Goal: Information Seeking & Learning: Learn about a topic

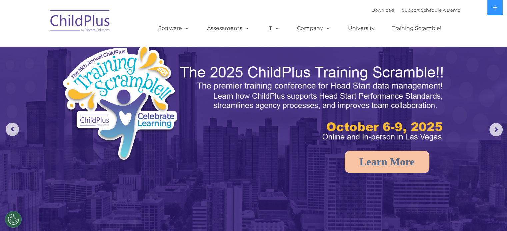
select select "MEDIUM"
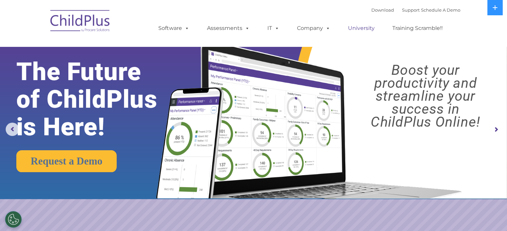
click at [356, 29] on link "University" at bounding box center [361, 28] width 40 height 13
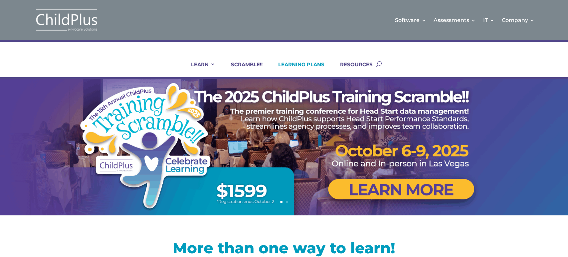
click at [314, 62] on link "LEARNING PLANS" at bounding box center [297, 69] width 55 height 16
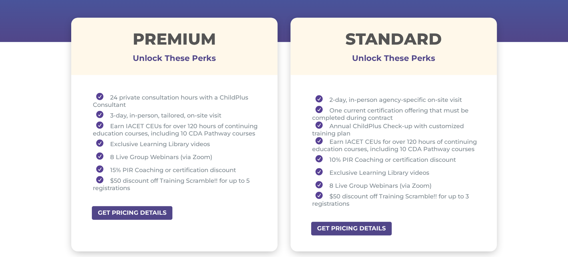
scroll to position [238, 0]
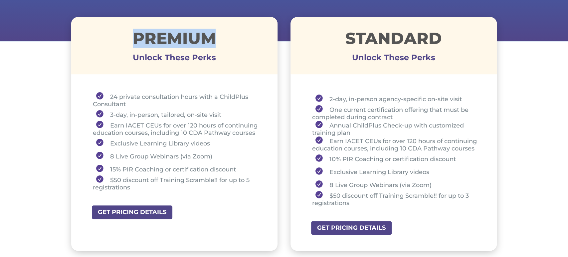
drag, startPoint x: 131, startPoint y: 39, endPoint x: 216, endPoint y: 37, distance: 85.3
click at [216, 37] on h1 "Premium" at bounding box center [174, 39] width 207 height 19
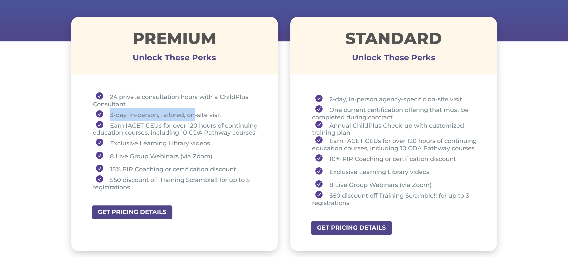
drag, startPoint x: 109, startPoint y: 114, endPoint x: 187, endPoint y: 80, distance: 85.4
click at [195, 111] on li "3-day, in-person, tailored, on-site visit" at bounding box center [177, 114] width 169 height 13
drag, startPoint x: 132, startPoint y: 113, endPoint x: 128, endPoint y: 113, distance: 3.7
click at [132, 113] on li "3-day, in-person, tailored, on-site visit" at bounding box center [177, 114] width 169 height 13
click at [107, 115] on li "3-day, in-person, tailored, on-site visit" at bounding box center [177, 114] width 169 height 13
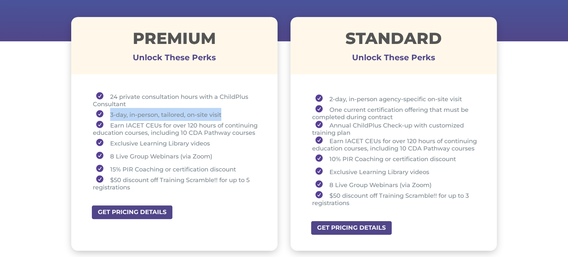
drag, startPoint x: 108, startPoint y: 115, endPoint x: 224, endPoint y: 113, distance: 115.9
click at [224, 113] on li "3-day, in-person, tailored, on-site visit" at bounding box center [177, 114] width 169 height 13
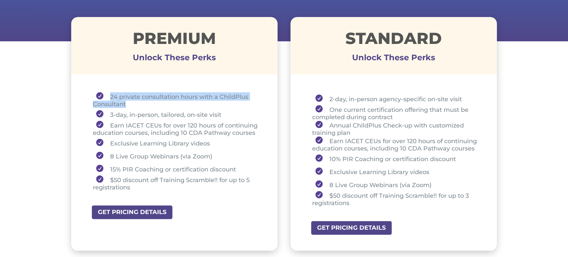
drag, startPoint x: 111, startPoint y: 95, endPoint x: 128, endPoint y: 105, distance: 20.0
click at [128, 105] on li "24 private consultation hours with a ChildPlus Consultant" at bounding box center [177, 100] width 169 height 16
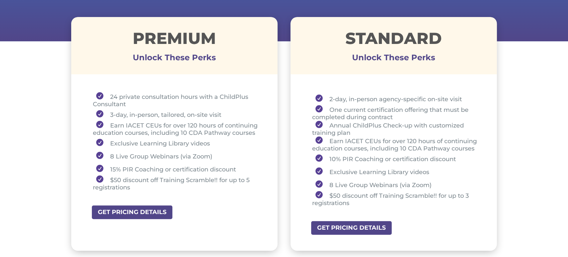
click at [139, 127] on li "Earn IACET CEUs for over 120 hours of continuing education courses, including 1…" at bounding box center [177, 129] width 169 height 16
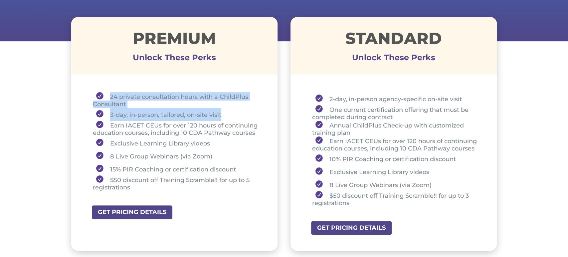
drag, startPoint x: 103, startPoint y: 94, endPoint x: 228, endPoint y: 109, distance: 125.5
click at [228, 109] on ul "24 private consultation hours with a ChildPlus Consultant 3-day, in-person, tai…" at bounding box center [175, 144] width 174 height 105
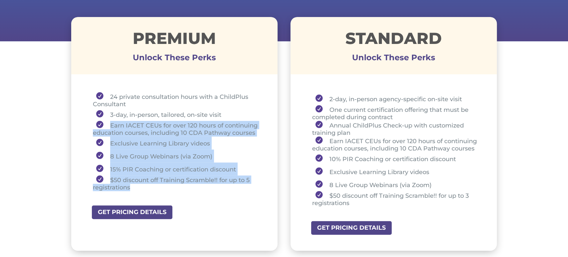
drag, startPoint x: 105, startPoint y: 124, endPoint x: 202, endPoint y: 188, distance: 116.0
click at [200, 188] on ul "24 private consultation hours with a ChildPlus Consultant 3-day, in-person, tai…" at bounding box center [175, 144] width 174 height 105
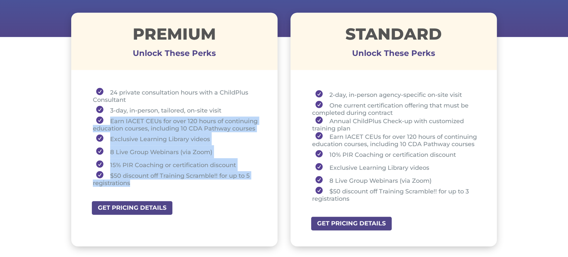
scroll to position [242, 0]
click at [223, 139] on li "Exclusive Learning Library videos" at bounding box center [177, 138] width 169 height 13
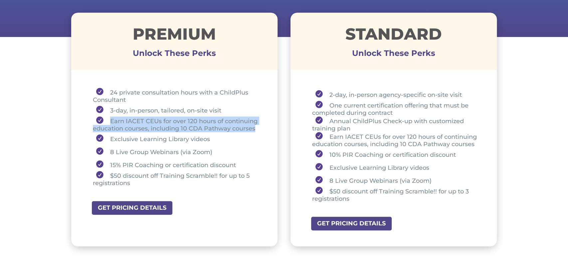
drag, startPoint x: 111, startPoint y: 120, endPoint x: 257, endPoint y: 130, distance: 146.8
click at [257, 130] on li "Earn IACET CEUs for over 120 hours of continuing education courses, including 1…" at bounding box center [177, 125] width 169 height 16
click at [174, 126] on li "Earn IACET CEUs for over 120 hours of continuing education courses, including 1…" at bounding box center [177, 125] width 169 height 16
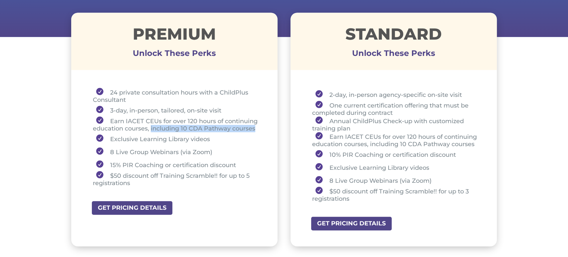
drag, startPoint x: 151, startPoint y: 128, endPoint x: 257, endPoint y: 126, distance: 106.6
click at [257, 126] on li "Earn IACET CEUs for over 120 hours of continuing education courses, including 1…" at bounding box center [177, 125] width 169 height 16
click at [234, 148] on li "8 Live Group Webinars (via Zoom)" at bounding box center [177, 151] width 169 height 13
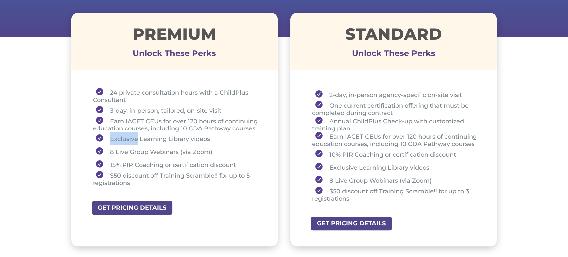
drag, startPoint x: 110, startPoint y: 138, endPoint x: 138, endPoint y: 139, distance: 28.3
click at [138, 139] on li "Exclusive Learning Library videos" at bounding box center [177, 138] width 169 height 13
drag, startPoint x: 111, startPoint y: 150, endPoint x: 180, endPoint y: 153, distance: 68.7
click at [180, 153] on li "8 Live Group Webinars (via Zoom)" at bounding box center [177, 151] width 169 height 13
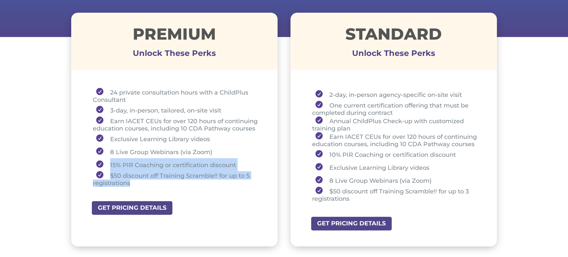
drag, startPoint x: 109, startPoint y: 165, endPoint x: 133, endPoint y: 182, distance: 29.7
click at [133, 182] on ul "24 private consultation hours with a ChildPlus Consultant 3-day, in-person, tai…" at bounding box center [175, 140] width 174 height 105
click at [239, 165] on li "15% PIR Coaching or certification discount" at bounding box center [177, 164] width 169 height 13
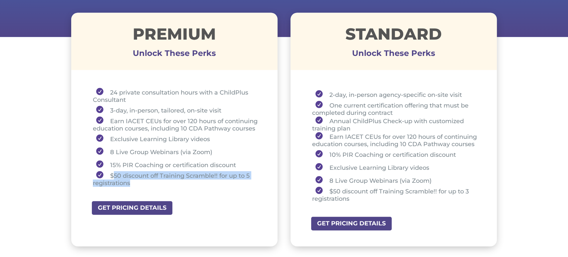
drag, startPoint x: 113, startPoint y: 176, endPoint x: 135, endPoint y: 183, distance: 23.2
click at [135, 182] on li "$50 discount off Training Scramble!! for up to 5 registrations" at bounding box center [177, 179] width 169 height 16
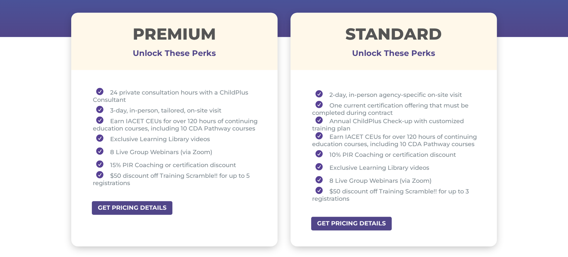
click at [212, 201] on div "GET PRICING DETAILS" at bounding box center [184, 207] width 187 height 15
drag, startPoint x: 133, startPoint y: 34, endPoint x: 225, endPoint y: 34, distance: 92.6
click at [225, 34] on h1 "Premium" at bounding box center [174, 35] width 207 height 19
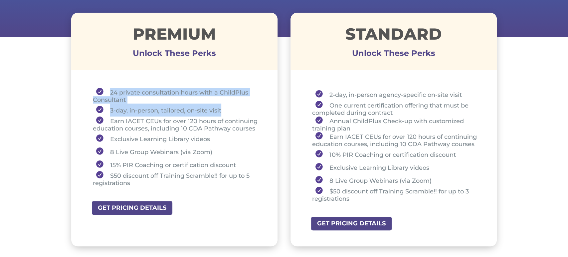
drag, startPoint x: 109, startPoint y: 92, endPoint x: 227, endPoint y: 106, distance: 118.6
click at [226, 106] on ul "24 private consultation hours with a ChildPlus Consultant 3-day, in-person, tai…" at bounding box center [175, 140] width 174 height 105
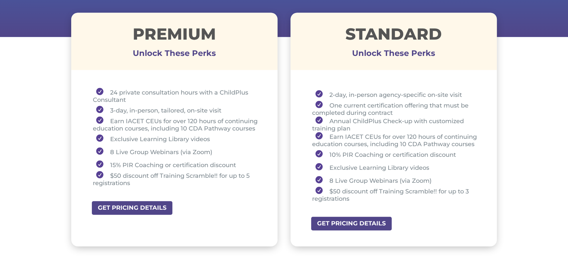
click at [301, 93] on div "2-day, in-person agency-specific on-site visit One current certification offeri…" at bounding box center [394, 146] width 207 height 141
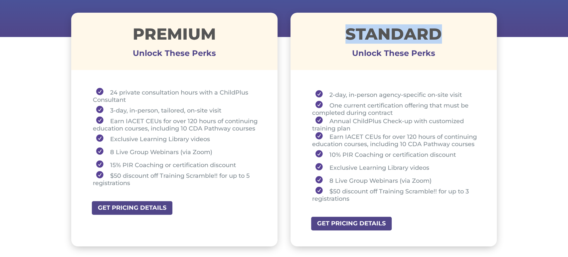
drag, startPoint x: 344, startPoint y: 30, endPoint x: 445, endPoint y: 33, distance: 101.6
click at [445, 31] on h1 "STANDARD" at bounding box center [394, 35] width 207 height 19
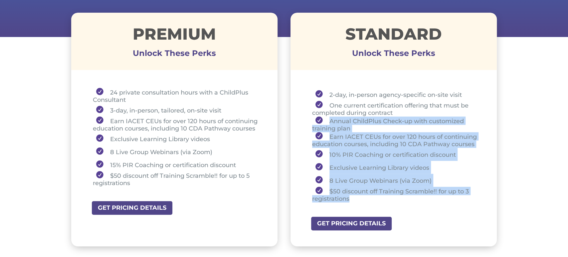
drag, startPoint x: 327, startPoint y: 120, endPoint x: 363, endPoint y: 196, distance: 84.3
click at [363, 196] on ul "2-day, in-person agency-specific on-site visit One current certification offeri…" at bounding box center [394, 148] width 174 height 121
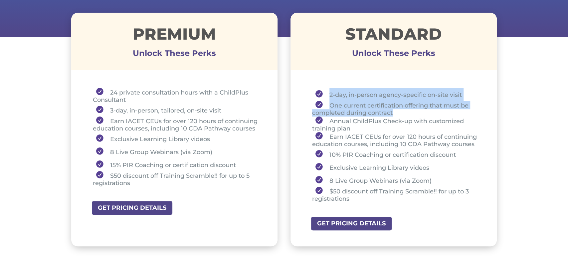
drag, startPoint x: 327, startPoint y: 92, endPoint x: 402, endPoint y: 114, distance: 78.2
click at [402, 114] on ul "2-day, in-person agency-specific on-site visit One current certification offeri…" at bounding box center [394, 148] width 174 height 121
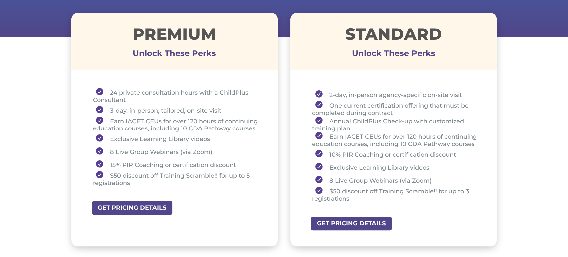
click at [344, 42] on h1 "STANDARD" at bounding box center [394, 35] width 207 height 19
click at [330, 96] on li "2-day, in-person agency-specific on-site visit" at bounding box center [396, 94] width 169 height 13
drag, startPoint x: 330, startPoint y: 95, endPoint x: 338, endPoint y: 95, distance: 8.0
click at [338, 95] on li "2-day, in-person agency-specific on-site visit" at bounding box center [396, 94] width 169 height 13
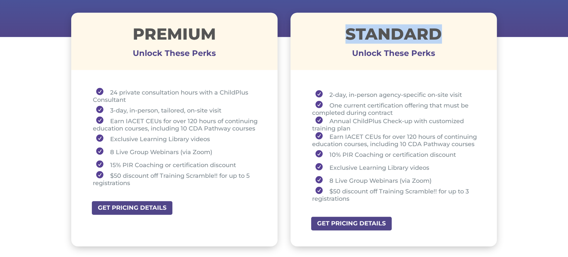
drag, startPoint x: 349, startPoint y: 33, endPoint x: 452, endPoint y: 26, distance: 103.8
click at [452, 23] on div "STANDARD Unlock These Perks" at bounding box center [394, 41] width 207 height 57
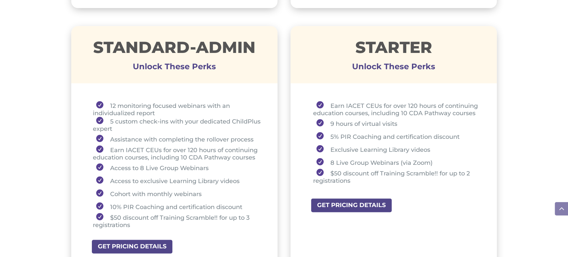
scroll to position [481, 0]
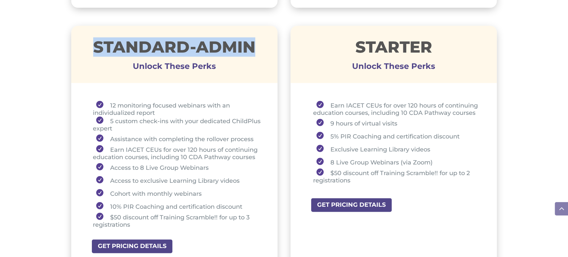
drag, startPoint x: 93, startPoint y: 46, endPoint x: 258, endPoint y: 50, distance: 165.2
click at [258, 48] on h1 "STANDARD-ADMIN" at bounding box center [174, 48] width 207 height 19
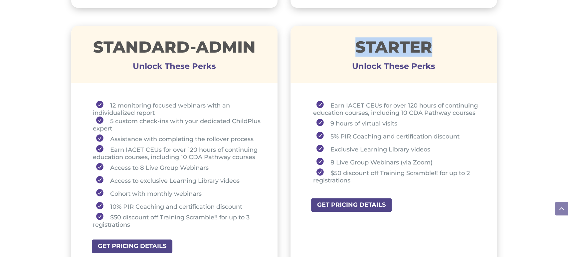
drag, startPoint x: 344, startPoint y: 47, endPoint x: 443, endPoint y: 44, distance: 98.3
click at [443, 44] on h1 "STARTER" at bounding box center [394, 48] width 207 height 19
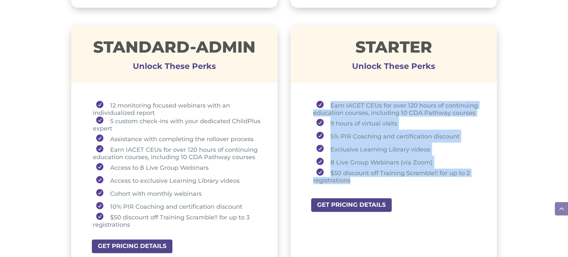
drag, startPoint x: 330, startPoint y: 103, endPoint x: 445, endPoint y: 177, distance: 137.5
click at [431, 179] on ul "Earn IACET CEUs for over 120 hours of continuing education courses, including 1…" at bounding box center [394, 145] width 174 height 89
drag, startPoint x: 339, startPoint y: 125, endPoint x: 317, endPoint y: 124, distance: 22.4
click at [339, 125] on li "9 hours of virtual visits" at bounding box center [397, 123] width 168 height 13
drag, startPoint x: 325, startPoint y: 124, endPoint x: 335, endPoint y: 123, distance: 9.7
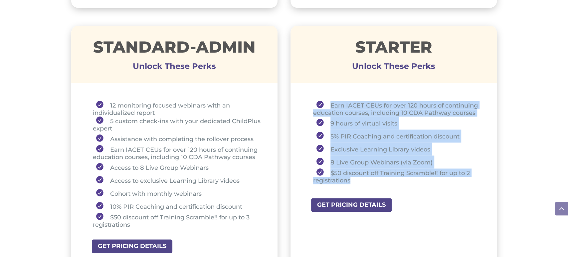
click at [326, 124] on li "9 hours of virtual visits" at bounding box center [397, 123] width 168 height 13
click at [330, 122] on li "9 hours of virtual visits" at bounding box center [397, 123] width 168 height 13
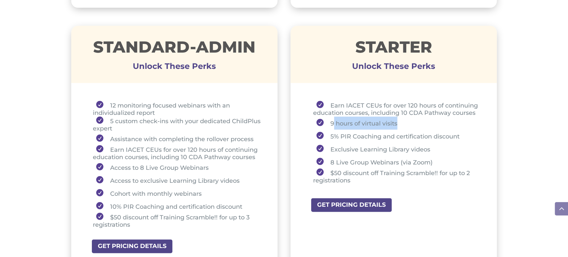
drag, startPoint x: 333, startPoint y: 122, endPoint x: 376, endPoint y: 124, distance: 43.4
click at [396, 124] on li "9 hours of virtual visits" at bounding box center [397, 123] width 168 height 13
click at [328, 121] on li "9 hours of virtual visits" at bounding box center [397, 123] width 168 height 13
drag, startPoint x: 330, startPoint y: 121, endPoint x: 401, endPoint y: 125, distance: 70.7
click at [401, 125] on li "9 hours of virtual visits" at bounding box center [397, 123] width 168 height 13
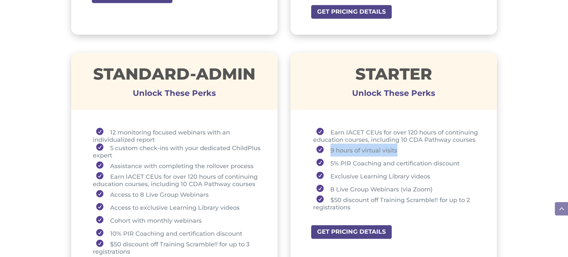
scroll to position [457, 0]
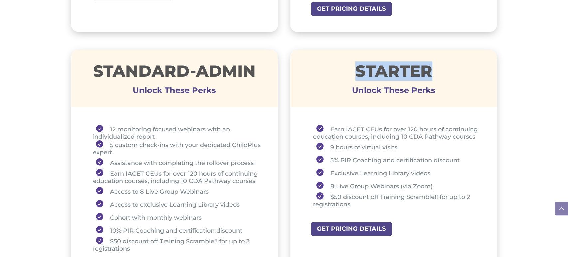
drag, startPoint x: 360, startPoint y: 71, endPoint x: 434, endPoint y: 71, distance: 74.3
click at [434, 71] on h1 "STARTER" at bounding box center [394, 72] width 207 height 19
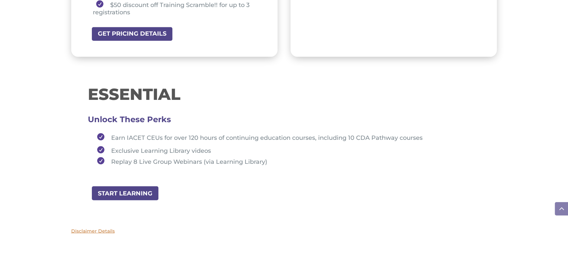
scroll to position [694, 0]
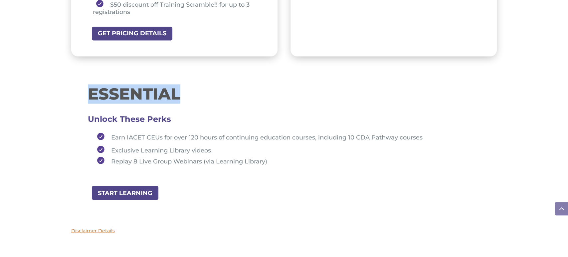
drag, startPoint x: 81, startPoint y: 91, endPoint x: 193, endPoint y: 86, distance: 111.7
click at [193, 86] on div "ESSENTIAL Unlock These Perks Earn IACET CEUs for over 120 hours of continuing e…" at bounding box center [284, 129] width 426 height 111
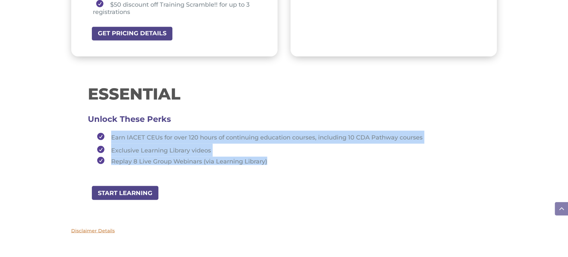
drag, startPoint x: 107, startPoint y: 130, endPoint x: 282, endPoint y: 159, distance: 177.5
click at [282, 159] on ul "Earn IACET CEUs for over 120 hours of continuing education courses, including 1…" at bounding box center [284, 151] width 393 height 40
click at [112, 137] on span "Earn IACET CEUs for over 120 hours of continuing education courses, including 1…" at bounding box center [267, 137] width 312 height 7
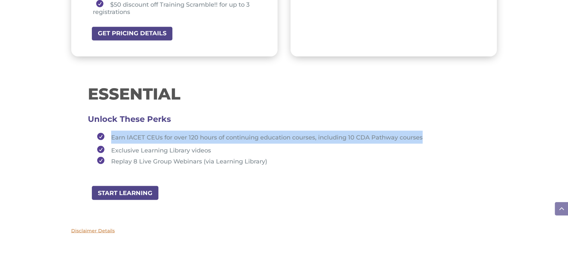
drag, startPoint x: 112, startPoint y: 137, endPoint x: 418, endPoint y: 135, distance: 306.4
click at [418, 135] on span "Earn IACET CEUs for over 120 hours of continuing education courses, including 1…" at bounding box center [267, 137] width 312 height 7
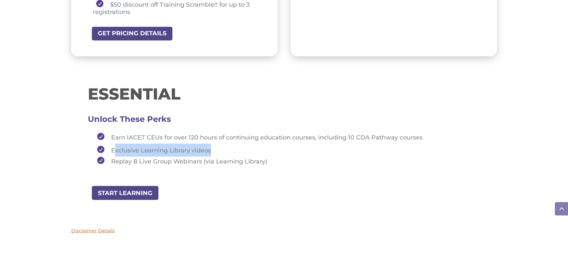
drag, startPoint x: 114, startPoint y: 149, endPoint x: 226, endPoint y: 143, distance: 111.7
click at [226, 144] on li "Exclusive Learning Library videos" at bounding box center [287, 150] width 387 height 13
drag, startPoint x: 112, startPoint y: 160, endPoint x: 131, endPoint y: 157, distance: 19.2
click at [131, 157] on li "Replay 8 Live Group Webinars (via Learning Library)" at bounding box center [287, 161] width 387 height 8
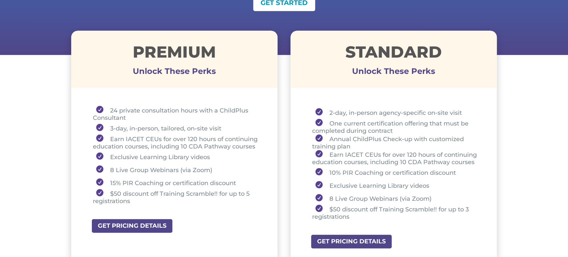
scroll to position [224, 0]
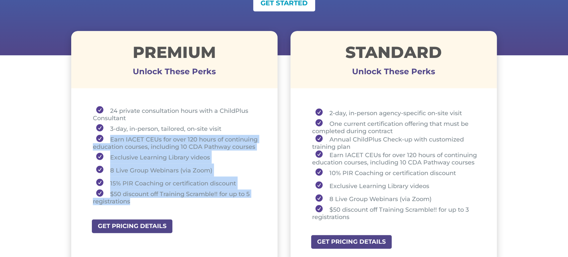
drag, startPoint x: 106, startPoint y: 138, endPoint x: 166, endPoint y: 201, distance: 86.7
click at [166, 201] on ul "24 private consultation hours with a ChildPlus Consultant 3-day, in-person, tai…" at bounding box center [175, 158] width 174 height 105
click at [281, 188] on div "Premium Unlock These Perks 24 private consultation hours with a ChildPlus Consu…" at bounding box center [284, 148] width 426 height 252
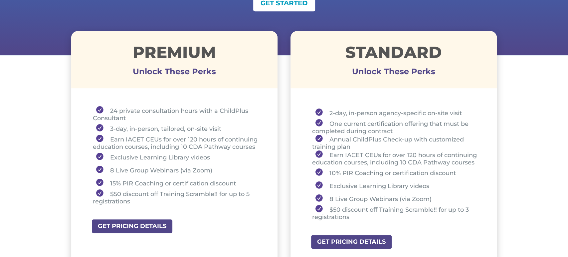
click at [288, 188] on div "Premium Unlock These Perks 24 private consultation hours with a ChildPlus Consu…" at bounding box center [284, 148] width 426 height 252
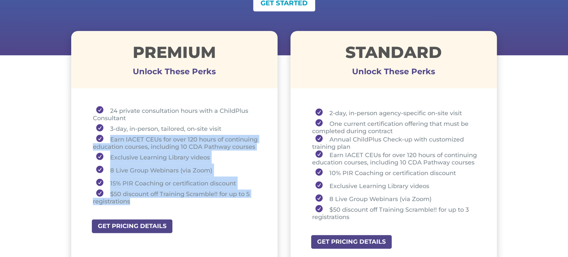
drag, startPoint x: 109, startPoint y: 139, endPoint x: 135, endPoint y: 200, distance: 66.4
click at [135, 200] on ul "24 private consultation hours with a ChildPlus Consultant 3-day, in-person, tai…" at bounding box center [175, 158] width 174 height 105
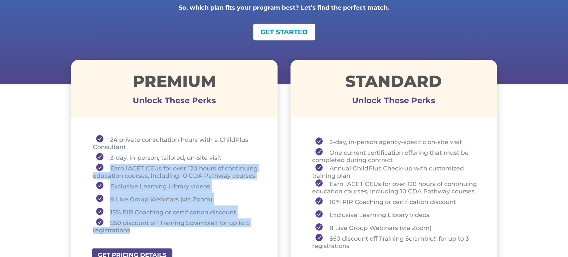
scroll to position [195, 0]
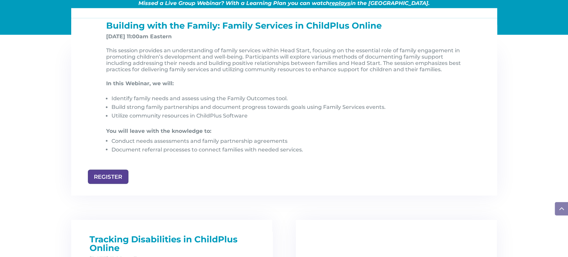
scroll to position [713, 0]
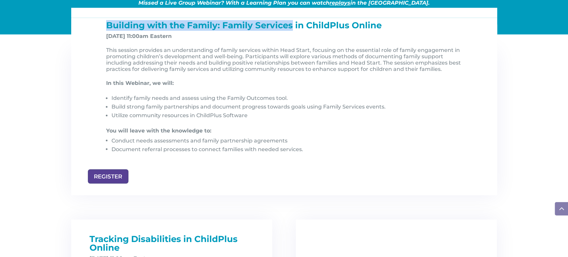
drag, startPoint x: 107, startPoint y: 24, endPoint x: 294, endPoint y: 26, distance: 187.2
click at [294, 26] on span "Building with the Family: Family Services in ChildPlus Online" at bounding box center [244, 25] width 276 height 11
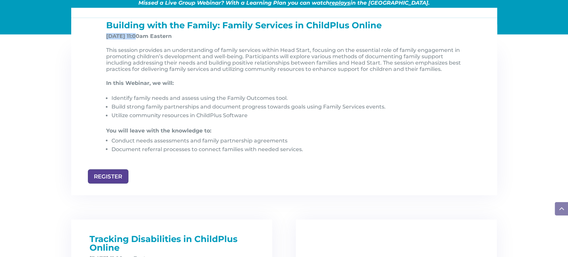
drag, startPoint x: 107, startPoint y: 37, endPoint x: 137, endPoint y: 37, distance: 30.3
click at [137, 37] on strong "Nov 7, 2025, at 11:00am Eastern" at bounding box center [139, 36] width 66 height 6
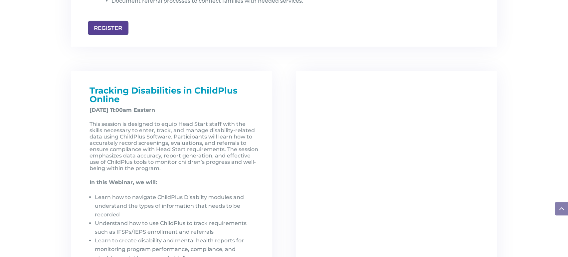
scroll to position [862, 0]
drag, startPoint x: 86, startPoint y: 91, endPoint x: 183, endPoint y: 94, distance: 97.6
click at [183, 94] on div "Tracking Disabilities in ChildPlus Online December 5, 2025, at 11:00am Eastern …" at bounding box center [172, 203] width 175 height 235
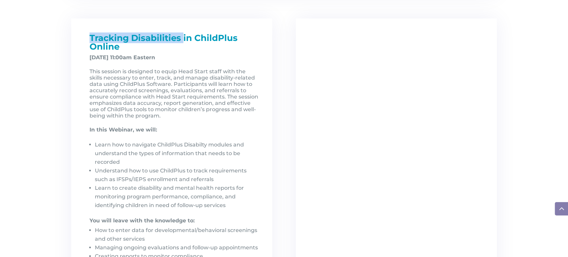
scroll to position [921, 0]
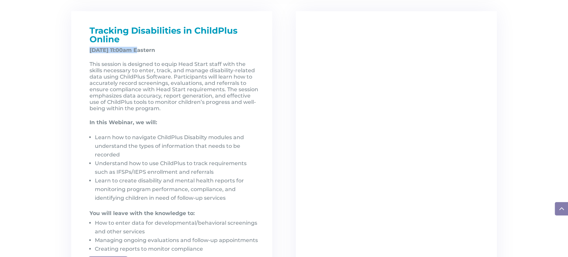
drag, startPoint x: 104, startPoint y: 52, endPoint x: 139, endPoint y: 53, distance: 35.0
click at [139, 52] on div "Tracking Disabilities in ChildPlus Online December 5, 2025, at 11:00am Eastern …" at bounding box center [172, 143] width 175 height 235
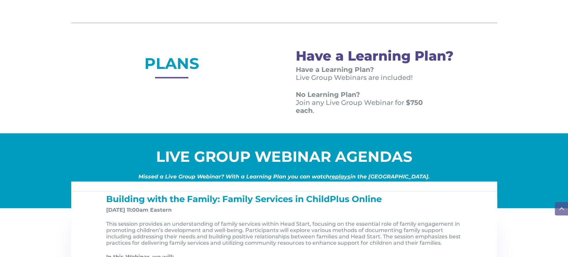
scroll to position [540, 0]
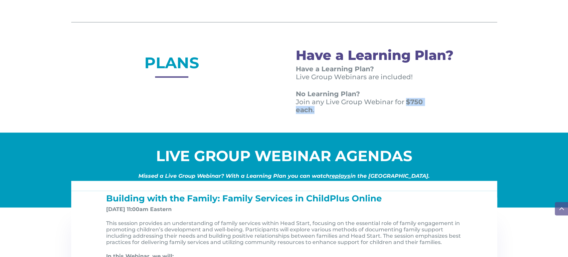
drag, startPoint x: 405, startPoint y: 101, endPoint x: 407, endPoint y: 107, distance: 5.5
click at [407, 107] on p "No Learning Plan? Join any Live Group Webinar for $750 each ." at bounding box center [368, 102] width 145 height 24
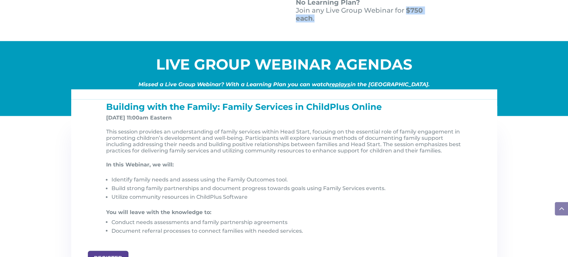
scroll to position [632, 0]
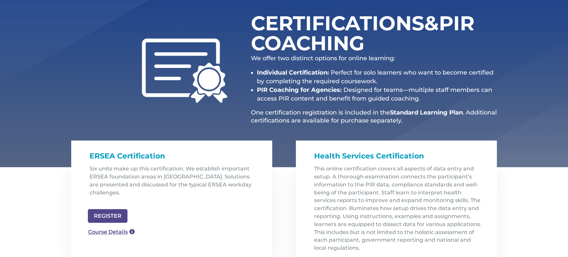
scroll to position [88, 0]
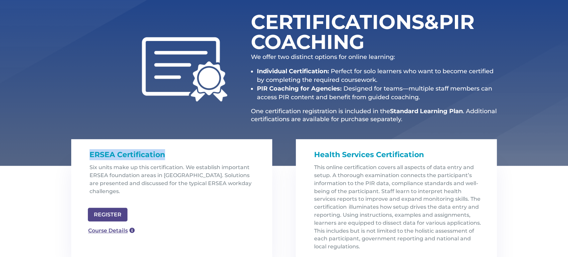
drag, startPoint x: 91, startPoint y: 154, endPoint x: 169, endPoint y: 151, distance: 78.0
click at [169, 151] on h1 "ERSEA Certification" at bounding box center [175, 156] width 170 height 14
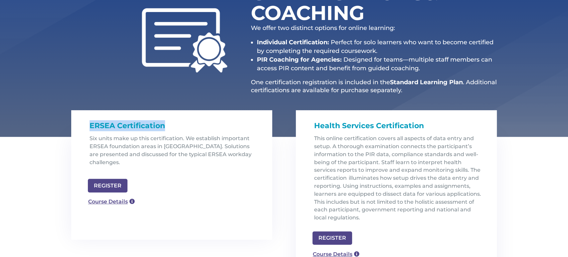
scroll to position [118, 0]
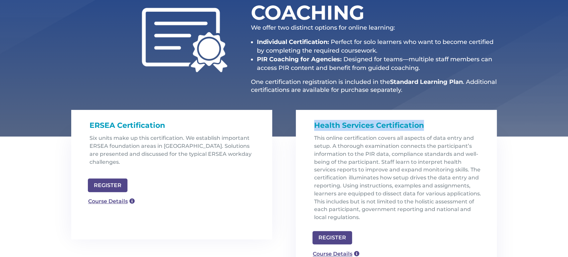
drag, startPoint x: 316, startPoint y: 126, endPoint x: 421, endPoint y: 124, distance: 104.9
click at [421, 124] on span "Health Services Certification" at bounding box center [369, 125] width 110 height 9
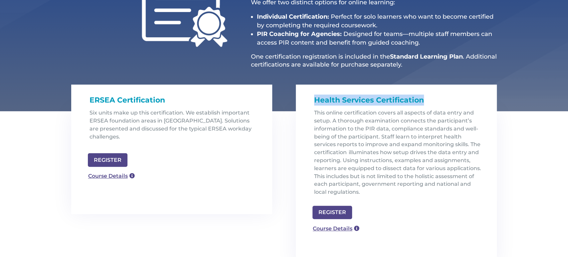
scroll to position [147, 0]
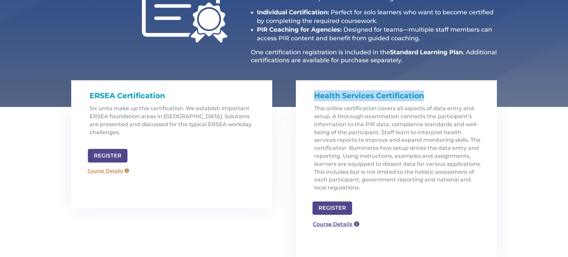
click at [100, 166] on link "Course Details" at bounding box center [109, 171] width 48 height 11
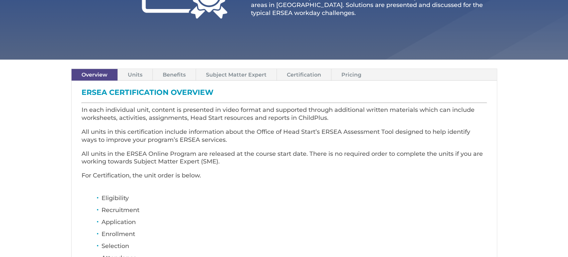
scroll to position [148, 0]
click at [133, 73] on link "Units" at bounding box center [135, 75] width 35 height 12
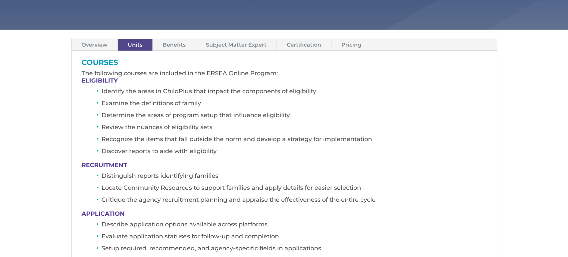
scroll to position [178, 0]
drag, startPoint x: 105, startPoint y: 79, endPoint x: 136, endPoint y: 79, distance: 31.0
click at [136, 79] on h4 "ELIGIBILITY" at bounding box center [285, 81] width 406 height 9
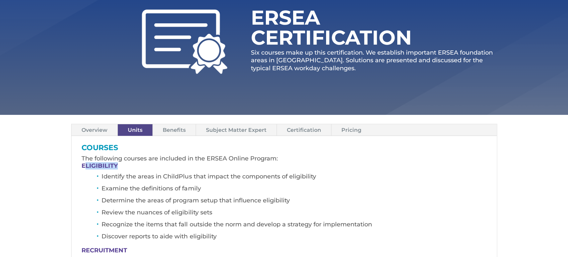
scroll to position [93, 0]
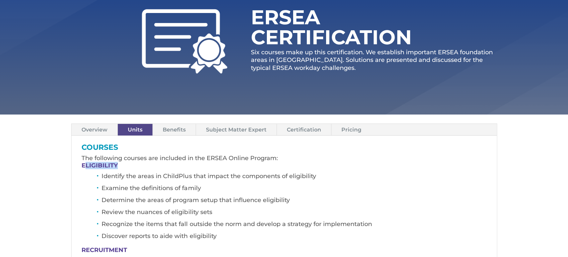
click at [346, 130] on link "Pricing" at bounding box center [352, 130] width 40 height 12
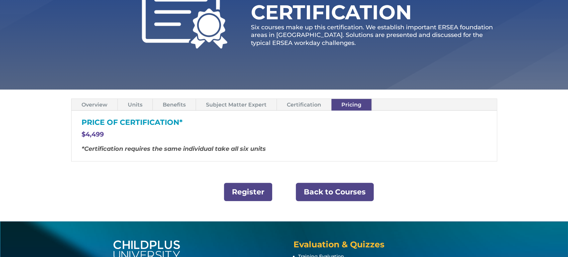
scroll to position [123, 0]
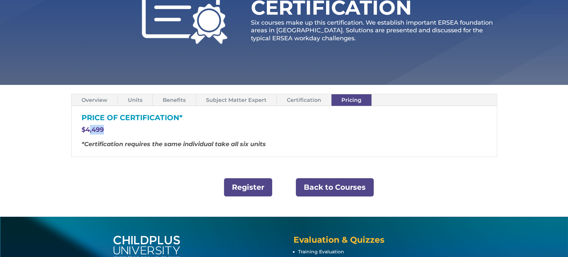
drag, startPoint x: 89, startPoint y: 133, endPoint x: 114, endPoint y: 126, distance: 25.2
click at [114, 126] on p "$4,499" at bounding box center [285, 133] width 406 height 16
click at [98, 135] on p "$4,499" at bounding box center [285, 133] width 406 height 16
drag, startPoint x: 89, startPoint y: 132, endPoint x: 103, endPoint y: 131, distance: 14.3
click at [103, 131] on span "$4,499" at bounding box center [93, 130] width 22 height 8
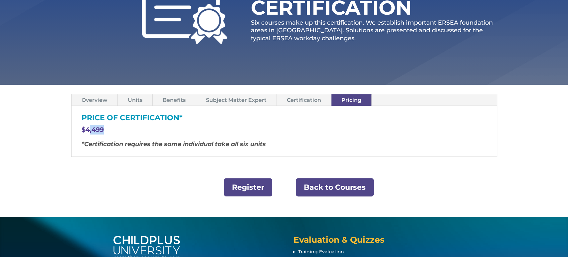
click at [336, 187] on link "Back to Courses" at bounding box center [335, 187] width 78 height 18
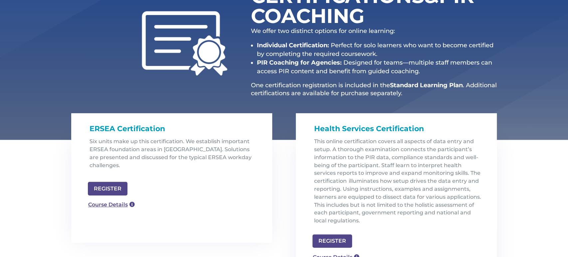
scroll to position [119, 0]
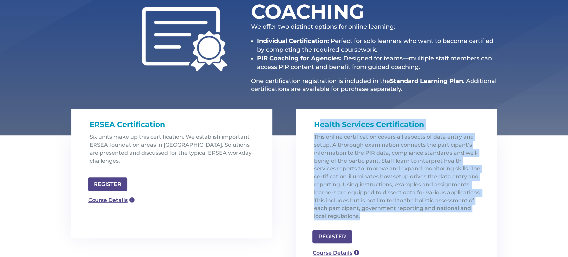
drag, startPoint x: 317, startPoint y: 125, endPoint x: 421, endPoint y: 123, distance: 103.9
click at [417, 117] on div "Health Services Certification This online certification covers all aspects of d…" at bounding box center [396, 167] width 201 height 117
click at [430, 140] on span "This online certification covers all aspects of data entry and setup. A thoroug…" at bounding box center [397, 177] width 167 height 86
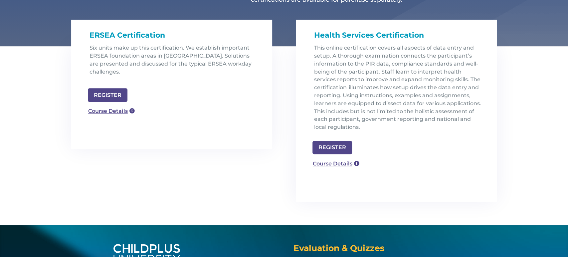
scroll to position [208, 0]
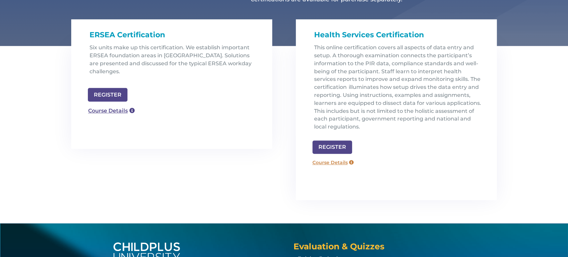
click at [336, 162] on link "Course Details" at bounding box center [333, 162] width 48 height 11
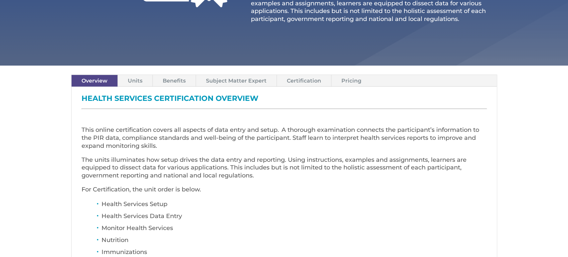
scroll to position [178, 0]
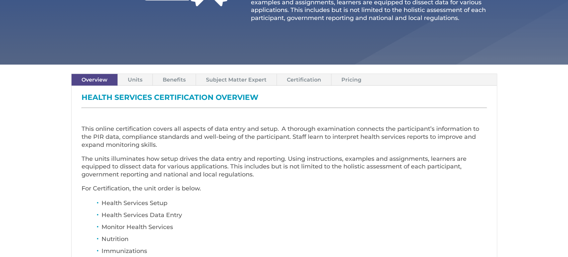
click at [352, 77] on link "Pricing" at bounding box center [352, 80] width 40 height 12
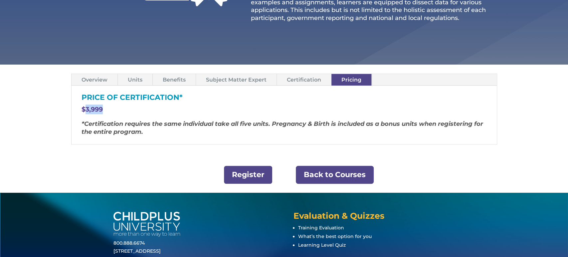
drag, startPoint x: 85, startPoint y: 107, endPoint x: 107, endPoint y: 108, distance: 22.0
click at [107, 108] on p "$3,999" at bounding box center [285, 113] width 406 height 16
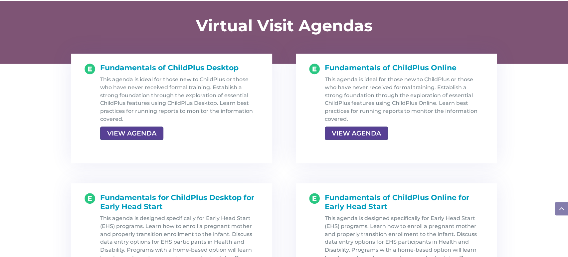
scroll to position [688, 0]
click at [367, 134] on link "VIEW AGENDA" at bounding box center [356, 134] width 62 height 12
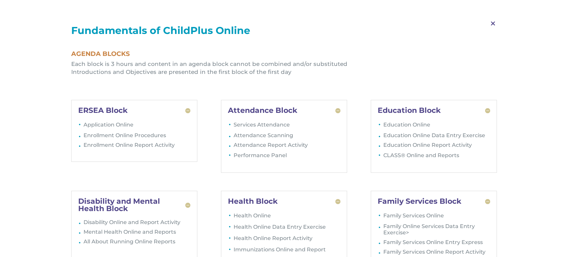
scroll to position [717, 0]
drag, startPoint x: 71, startPoint y: 63, endPoint x: 131, endPoint y: 64, distance: 59.3
click at [131, 64] on li "Each block is 3 hours and content in an agenda block cannot be combined and/or …" at bounding box center [284, 64] width 426 height 8
click at [493, 24] on span "M" at bounding box center [494, 23] width 20 height 19
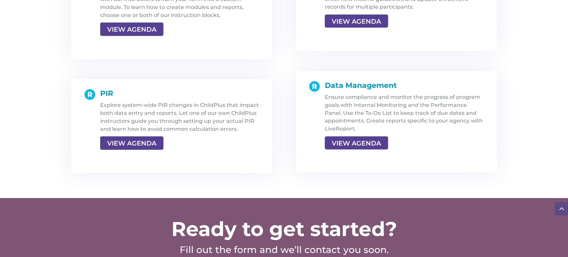
scroll to position [1281, 0]
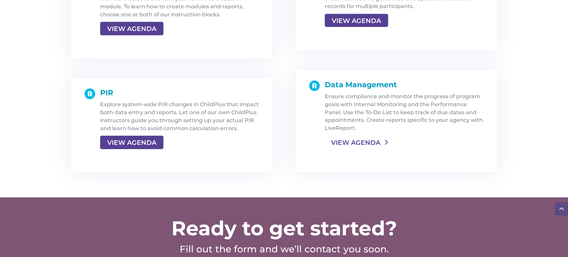
click at [356, 140] on link "VIEW AGENDA" at bounding box center [356, 143] width 62 height 12
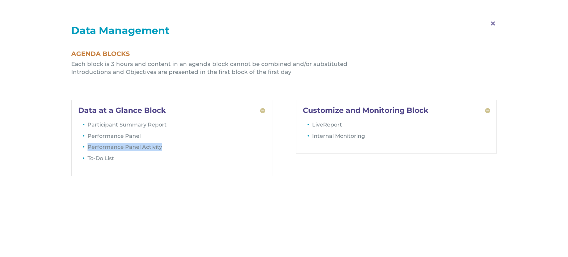
drag, startPoint x: 90, startPoint y: 148, endPoint x: 165, endPoint y: 151, distance: 75.6
click at [165, 151] on li "Performance Panel Activity" at bounding box center [177, 148] width 178 height 11
click at [493, 23] on span "M" at bounding box center [494, 23] width 20 height 19
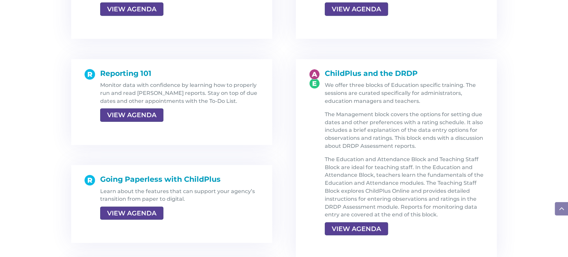
scroll to position [958, 0]
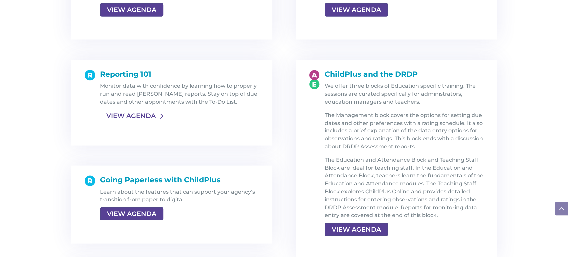
click at [148, 119] on link "VIEW AGENDA" at bounding box center [131, 116] width 62 height 12
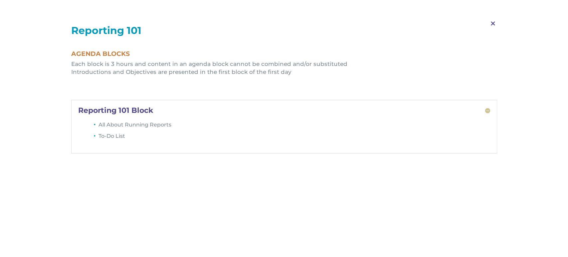
click at [494, 24] on span "M" at bounding box center [494, 23] width 20 height 19
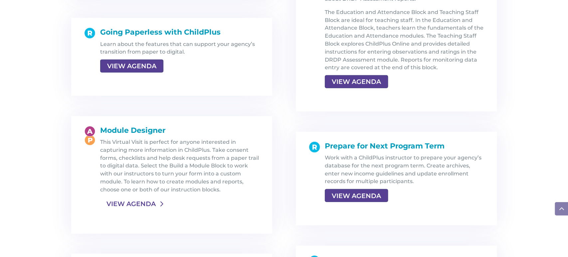
scroll to position [1106, 0]
click at [131, 202] on link "VIEW AGENDA" at bounding box center [131, 203] width 62 height 12
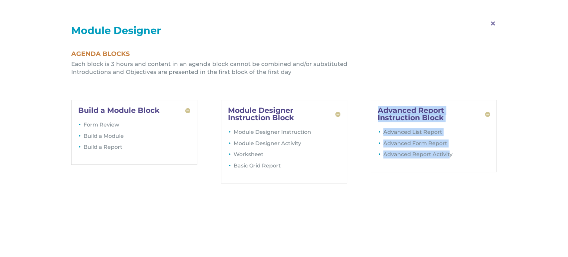
drag, startPoint x: 378, startPoint y: 108, endPoint x: 449, endPoint y: 161, distance: 88.6
click at [449, 161] on div "Advanced Report Instruction Block Advanced List Report Advanced Form Report Adv…" at bounding box center [434, 136] width 127 height 72
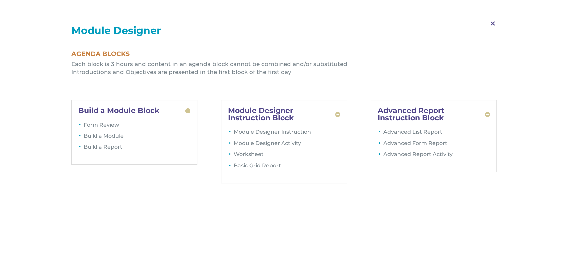
click at [491, 21] on span "M" at bounding box center [494, 23] width 20 height 19
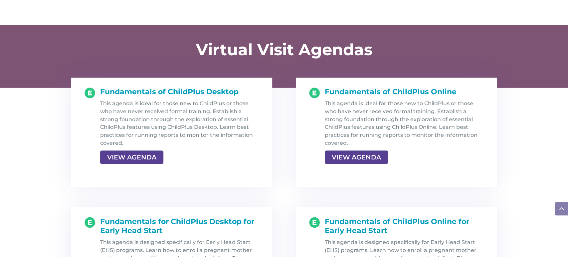
scroll to position [664, 0]
click at [367, 155] on link "VIEW AGENDA" at bounding box center [356, 158] width 62 height 12
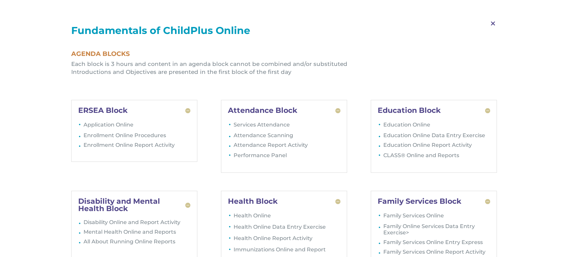
click at [492, 22] on span "M" at bounding box center [494, 23] width 20 height 19
